Goal: Transaction & Acquisition: Purchase product/service

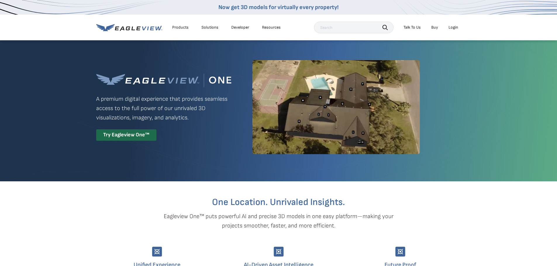
click at [451, 27] on div "Login" at bounding box center [454, 27] width 10 height 5
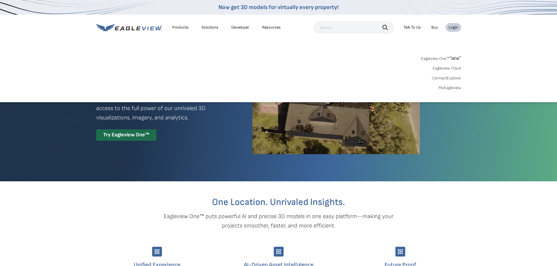
click at [449, 89] on link "MyEagleview" at bounding box center [450, 87] width 23 height 5
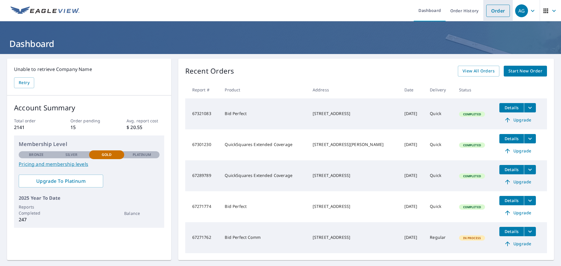
drag, startPoint x: 481, startPoint y: 2, endPoint x: 482, endPoint y: 7, distance: 5.0
click at [484, 4] on li "Order" at bounding box center [499, 10] width 30 height 21
click at [494, 15] on link "Order" at bounding box center [499, 11] width 24 height 12
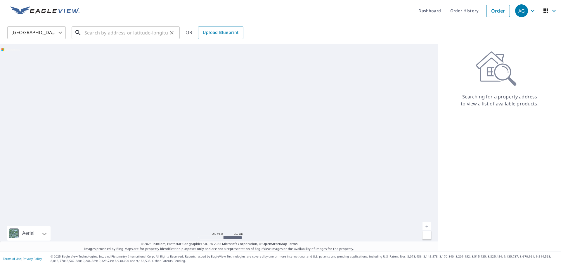
click at [125, 30] on input "text" at bounding box center [126, 33] width 83 height 16
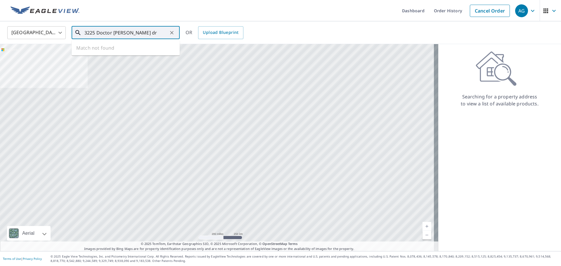
drag, startPoint x: 138, startPoint y: 33, endPoint x: 126, endPoint y: 35, distance: 11.9
click at [126, 35] on input "3225 Doctor [PERSON_NAME] dr" at bounding box center [126, 33] width 83 height 16
type input "3225 Doctor [PERSON_NAME]"
